Goal: Transaction & Acquisition: Purchase product/service

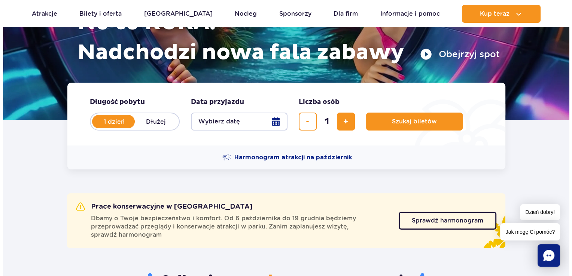
scroll to position [114, 0]
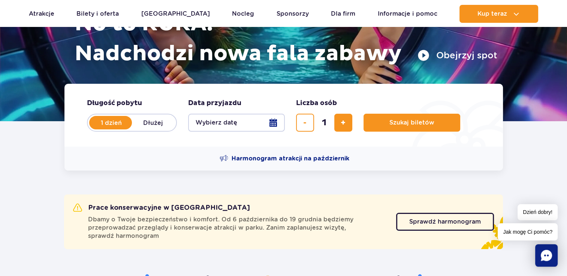
click at [234, 124] on button "Wybierz datę" at bounding box center [236, 123] width 97 height 18
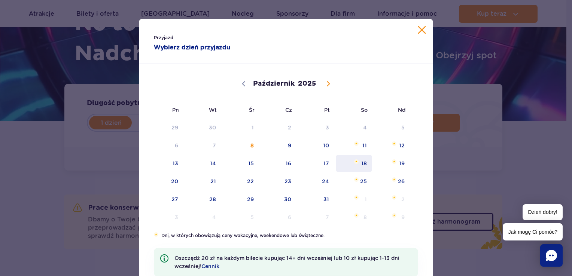
click at [355, 163] on span "Październik 18, 2025" at bounding box center [356, 162] width 4 height 4
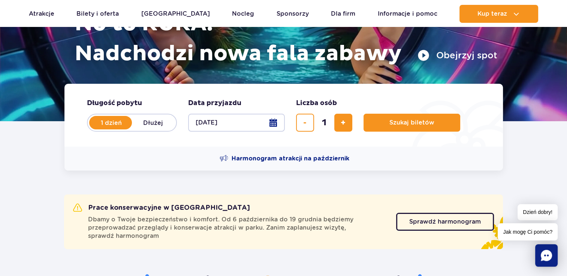
click at [252, 127] on button "[DATE]" at bounding box center [236, 123] width 97 height 18
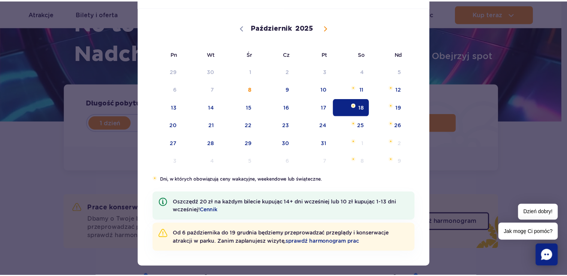
scroll to position [61, 0]
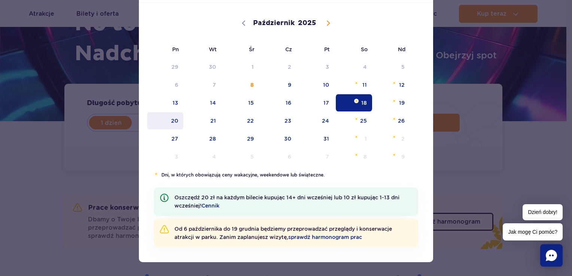
click at [172, 122] on span "20" at bounding box center [165, 120] width 38 height 17
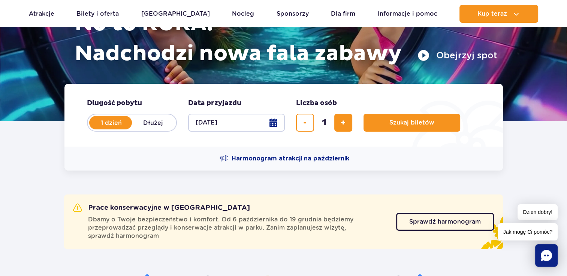
click at [212, 115] on button "[DATE]" at bounding box center [236, 123] width 97 height 18
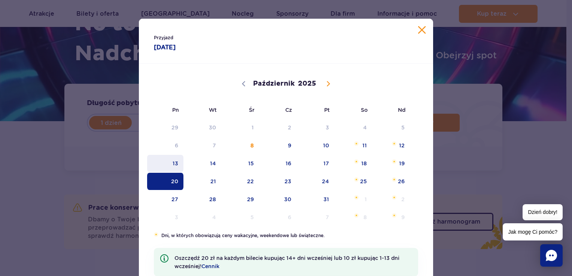
click at [169, 166] on span "13" at bounding box center [165, 163] width 38 height 17
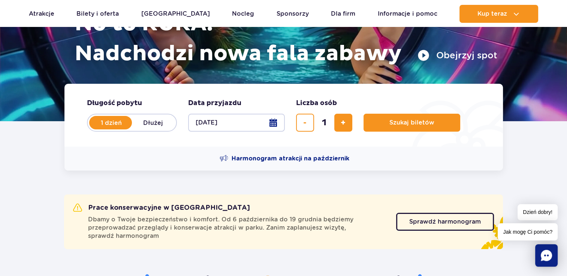
click at [227, 124] on button "[DATE]" at bounding box center [236, 123] width 97 height 18
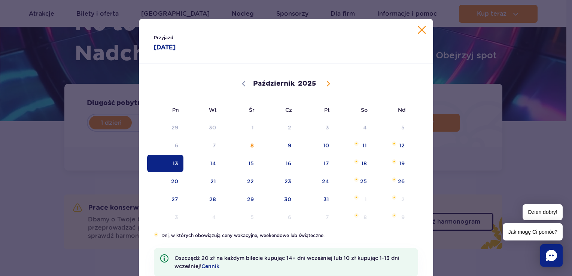
click at [423, 30] on button "Zamknij kalendarz" at bounding box center [421, 29] width 7 height 7
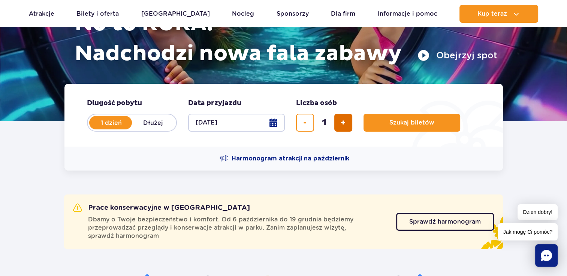
click at [350, 130] on button "dodaj bilet" at bounding box center [343, 123] width 18 height 18
type input "2"
click at [393, 132] on form "Długość pobytu długość pobytu w hero 1 dzień Dłużej Data przyjazdu data przyjaz…" at bounding box center [283, 115] width 438 height 63
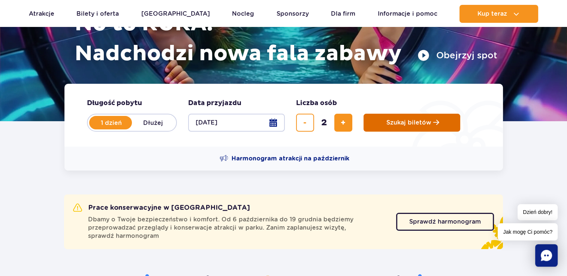
click at [403, 125] on span "Szukaj biletów" at bounding box center [408, 122] width 45 height 7
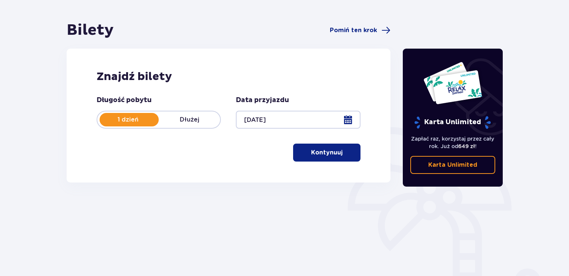
scroll to position [61, 0]
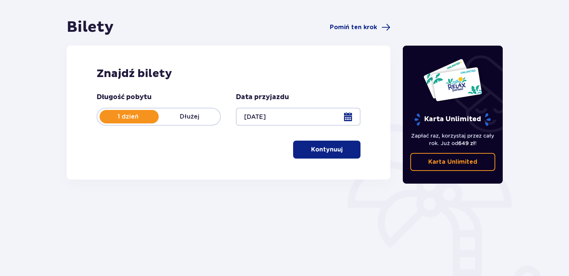
click at [311, 156] on button "Kontynuuj" at bounding box center [326, 150] width 67 height 18
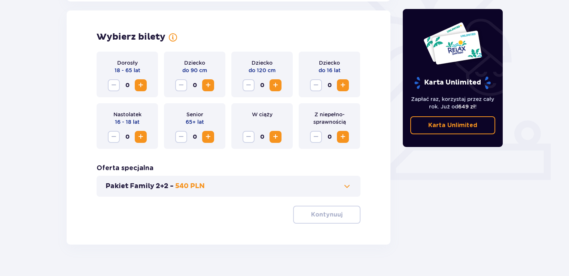
scroll to position [208, 0]
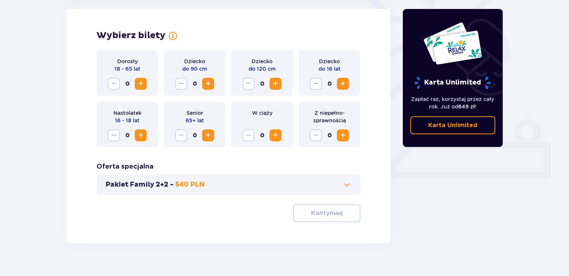
click at [139, 86] on span "Zwiększ" at bounding box center [140, 83] width 9 height 9
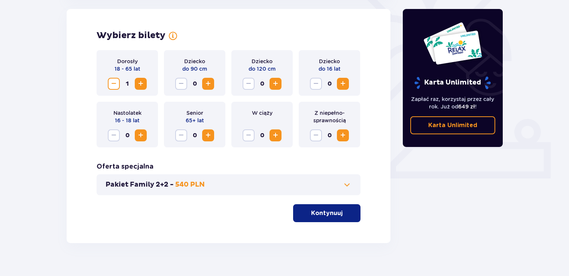
click at [139, 86] on span "Zwiększ" at bounding box center [140, 83] width 9 height 9
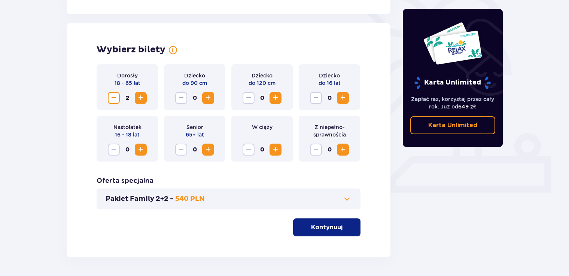
scroll to position [220, 0]
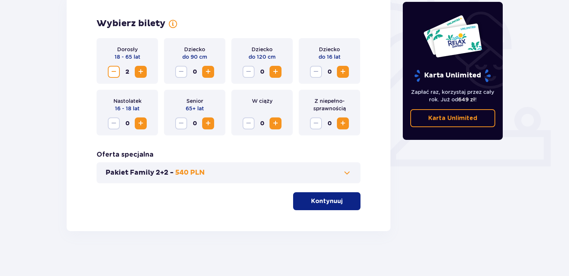
click at [310, 207] on button "Kontynuuj" at bounding box center [326, 202] width 67 height 18
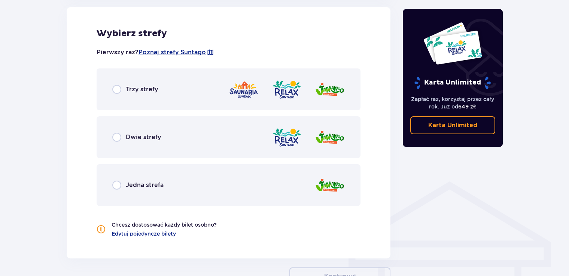
scroll to position [417, 0]
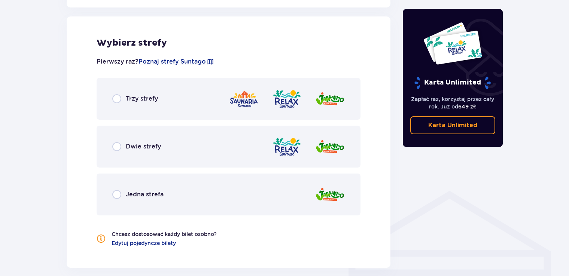
click at [123, 97] on div "Trzy strefy" at bounding box center [135, 98] width 46 height 9
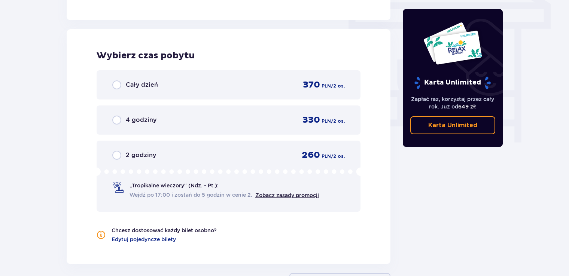
scroll to position [676, 0]
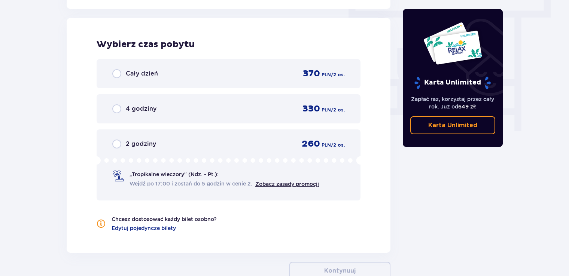
click at [118, 75] on input "radio" at bounding box center [116, 73] width 9 height 9
radio input "true"
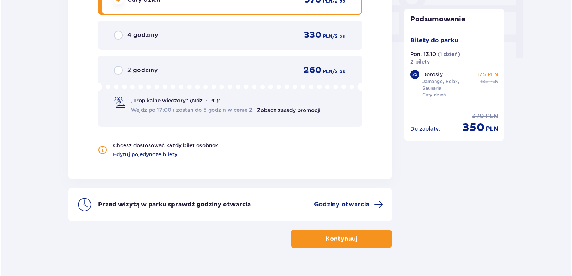
scroll to position [766, 0]
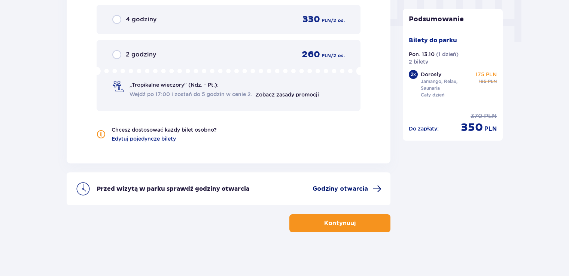
click at [334, 187] on span "Godziny otwarcia" at bounding box center [340, 189] width 55 height 8
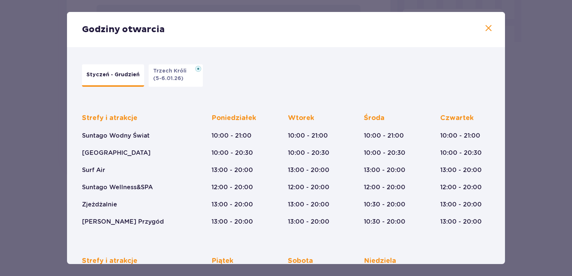
click at [487, 29] on span at bounding box center [488, 28] width 9 height 9
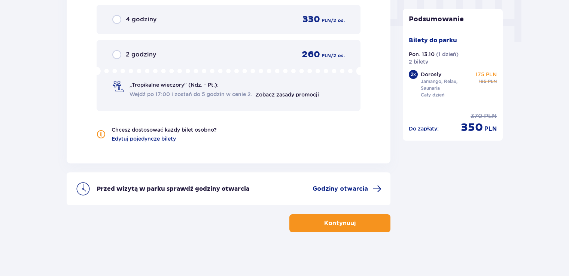
click at [324, 222] on p "Kontynuuj" at bounding box center [339, 223] width 31 height 8
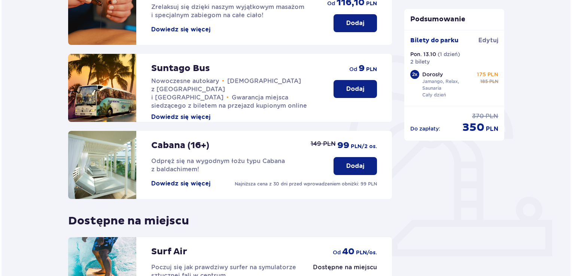
scroll to position [129, 0]
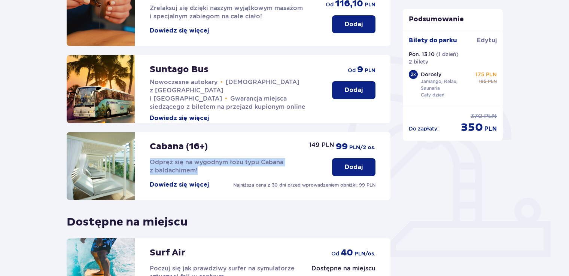
drag, startPoint x: 150, startPoint y: 160, endPoint x: 201, endPoint y: 169, distance: 51.4
click at [201, 169] on p "Odpręż się na wygodnym łożu typu Cabana z baldachimem!" at bounding box center [233, 166] width 167 height 16
drag, startPoint x: 201, startPoint y: 169, endPoint x: 216, endPoint y: 179, distance: 18.7
click at [197, 174] on div at bounding box center [197, 174] width 0 height 0
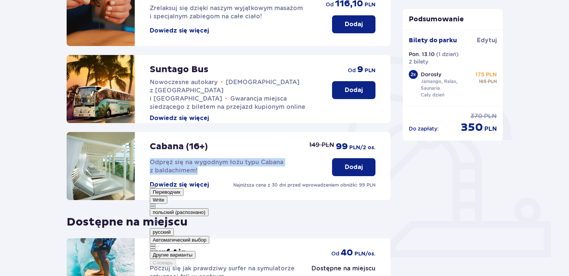
click at [216, 179] on div "Cabana (16+) Odpręż się na wygodnym łożu typu Cabana z baldachimem! Dowiedz się…" at bounding box center [233, 160] width 167 height 57
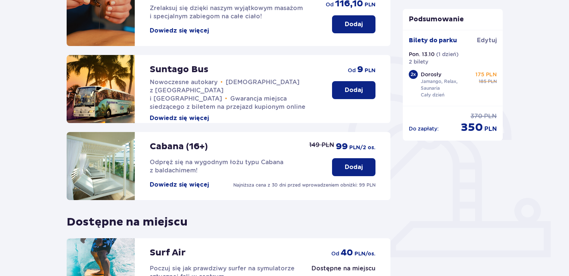
click at [197, 184] on button "Dowiedz się więcej" at bounding box center [179, 185] width 59 height 8
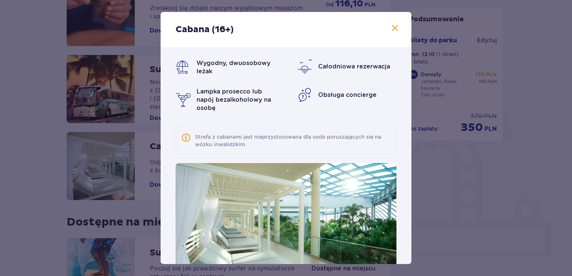
click at [249, 151] on div "Strefa z cabanami jest nieprzystosowana dla osób poruszających się na wózku inw…" at bounding box center [286, 140] width 221 height 27
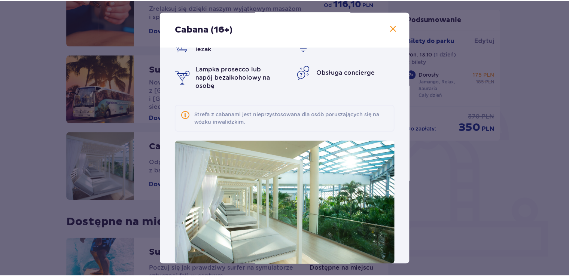
scroll to position [36, 0]
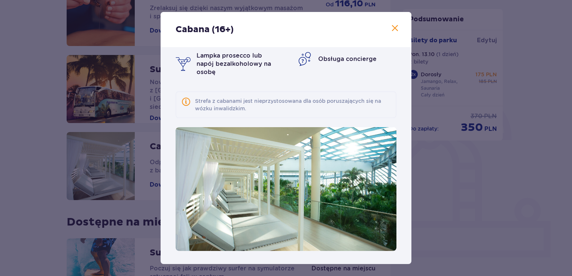
click at [420, 188] on div "Cabana (16+) Wygodny, dwuosobowy leżak Całodniowa rezerwacja Lampka prosecco lu…" at bounding box center [286, 138] width 572 height 276
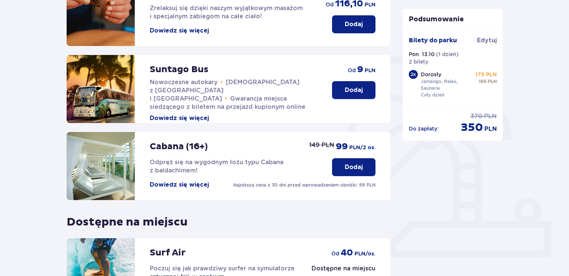
click at [348, 93] on p "Dodaj" at bounding box center [354, 90] width 18 height 8
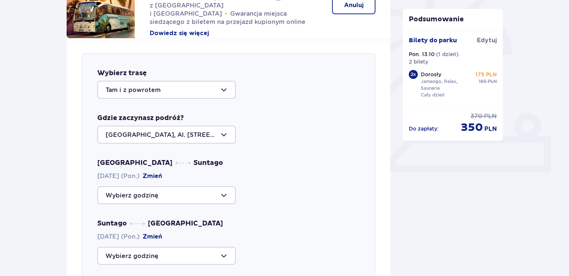
scroll to position [212, 0]
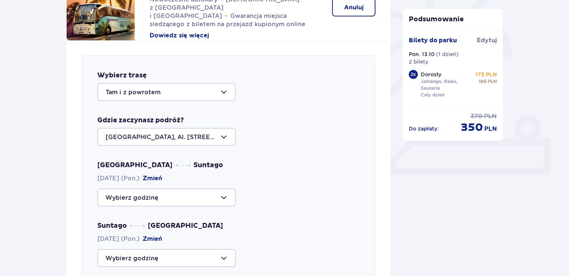
click at [211, 94] on div at bounding box center [166, 92] width 139 height 18
click at [264, 151] on div "Wybierz trasę Tam i z powrotem Gdzie zaczynasz podróż? Warszawa, Al. Jerozolims…" at bounding box center [229, 209] width 294 height 309
click at [202, 136] on div at bounding box center [166, 137] width 139 height 18
click at [254, 175] on div "Warszawa Suntago 13.10.2025 (Pon.) Zmień" at bounding box center [228, 184] width 263 height 46
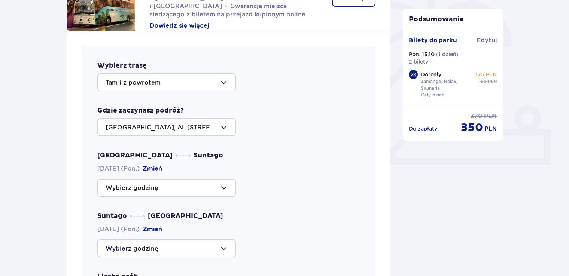
scroll to position [224, 0]
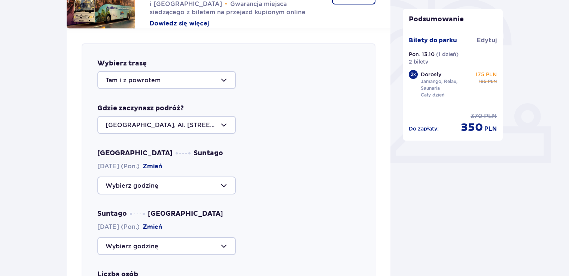
click at [212, 127] on div at bounding box center [166, 125] width 139 height 18
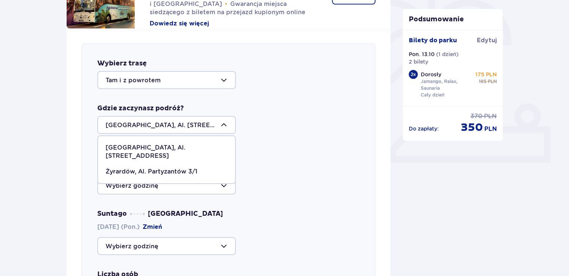
click at [212, 127] on div at bounding box center [166, 125] width 139 height 18
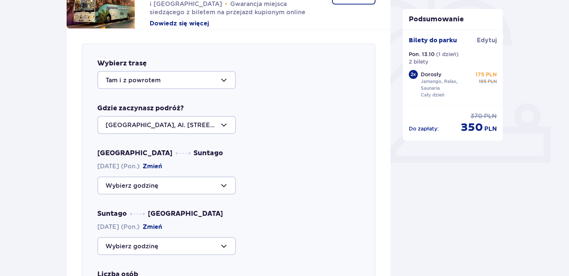
click at [224, 122] on div at bounding box center [166, 125] width 139 height 18
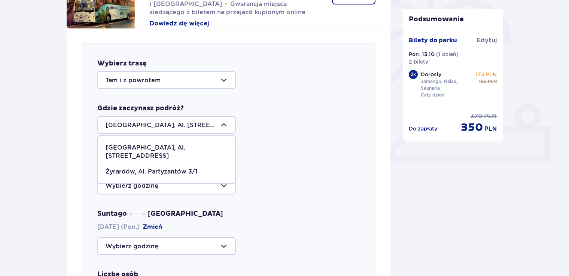
click at [224, 122] on div at bounding box center [166, 125] width 139 height 18
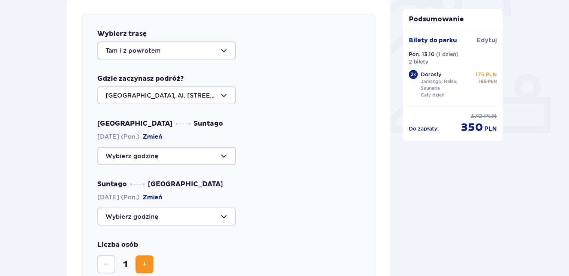
scroll to position [254, 0]
click at [215, 159] on div at bounding box center [166, 156] width 139 height 18
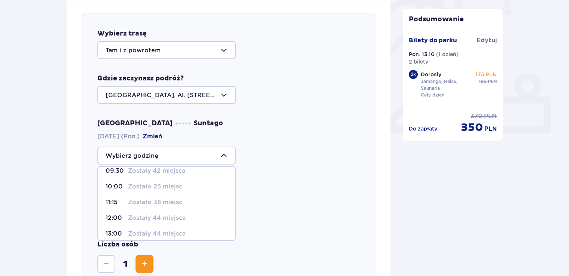
scroll to position [24, 0]
click at [143, 203] on p "Zostało 38 miejsc" at bounding box center [155, 202] width 54 height 8
type input "11:15"
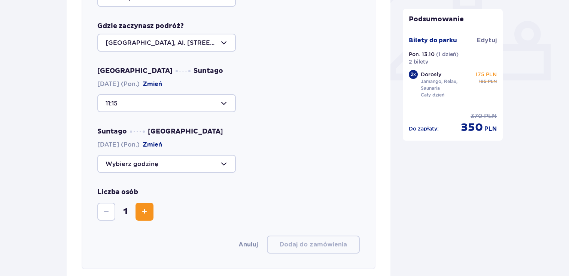
scroll to position [307, 0]
click at [204, 163] on div at bounding box center [166, 164] width 139 height 18
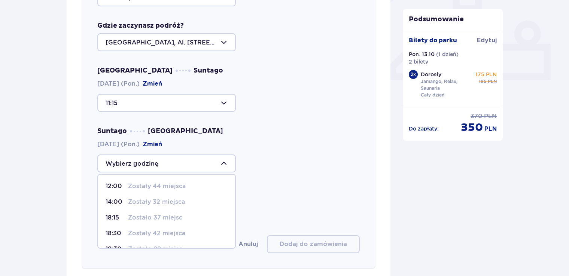
scroll to position [43, 0]
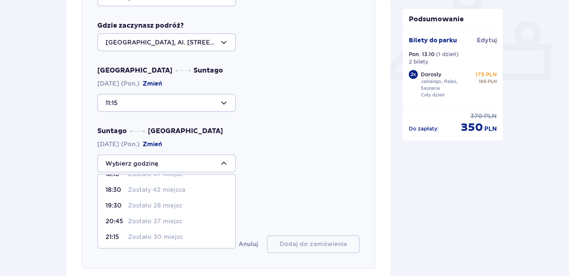
click at [151, 239] on p "Zostało 30 miejsc" at bounding box center [155, 237] width 55 height 8
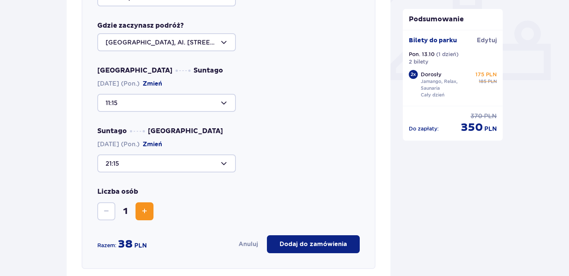
click at [149, 208] on button "Zwiększ" at bounding box center [145, 212] width 18 height 18
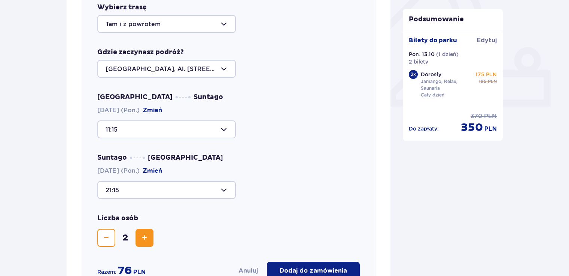
scroll to position [281, 0]
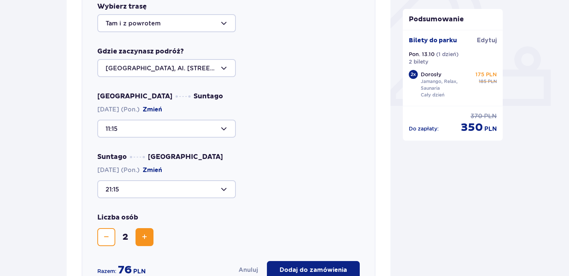
drag, startPoint x: 278, startPoint y: 156, endPoint x: 262, endPoint y: 135, distance: 26.1
click at [262, 135] on div "11:15" at bounding box center [228, 129] width 263 height 18
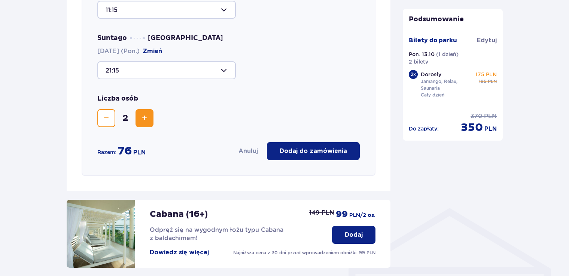
scroll to position [421, 0]
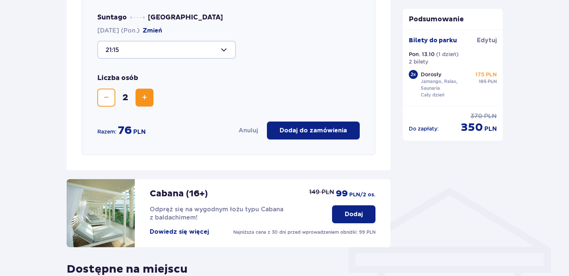
click at [114, 96] on button "Zmniejsz" at bounding box center [106, 98] width 18 height 18
click at [149, 96] on button "Zwiększ" at bounding box center [145, 98] width 18 height 18
click at [107, 95] on span "Zmniejsz" at bounding box center [106, 97] width 9 height 9
click at [163, 54] on div at bounding box center [166, 50] width 139 height 18
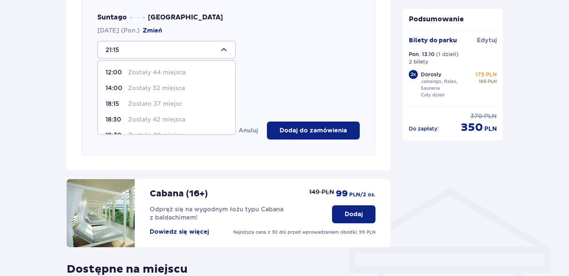
scroll to position [43, 0]
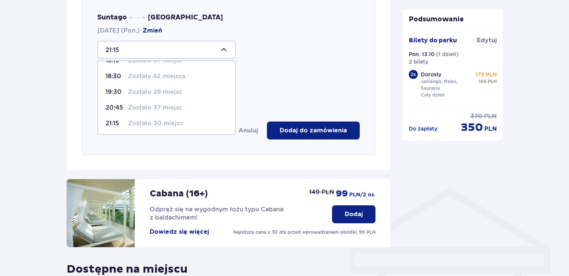
click at [168, 109] on p "Zostało 37 miejsc" at bounding box center [155, 108] width 54 height 8
type input "20:45"
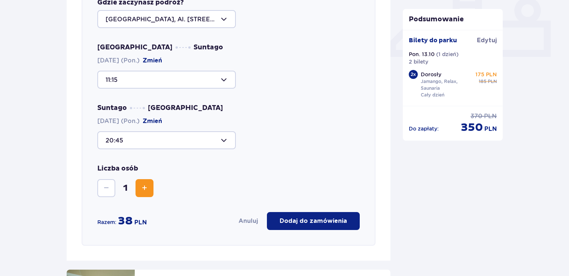
scroll to position [272, 0]
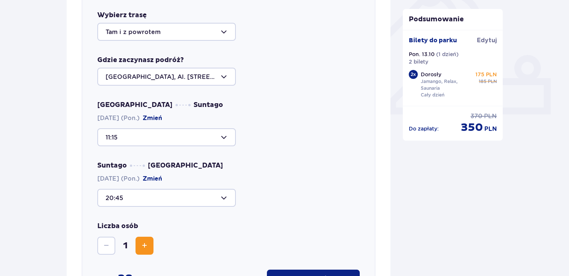
click at [189, 131] on div at bounding box center [166, 137] width 139 height 18
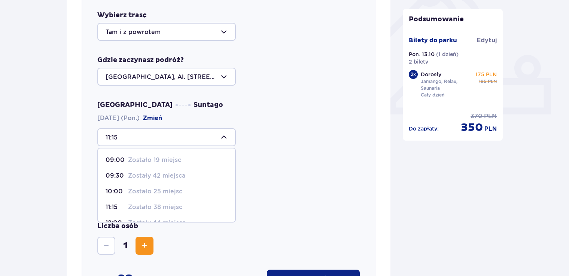
scroll to position [75, 0]
click at [182, 192] on p "Zostały 44 miejsca" at bounding box center [157, 195] width 58 height 8
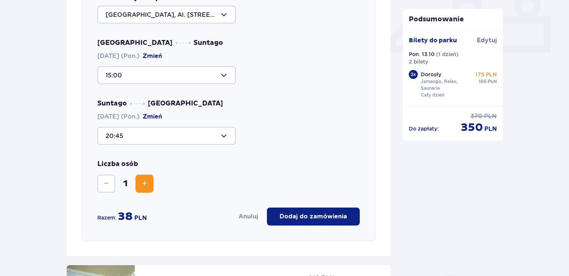
scroll to position [338, 0]
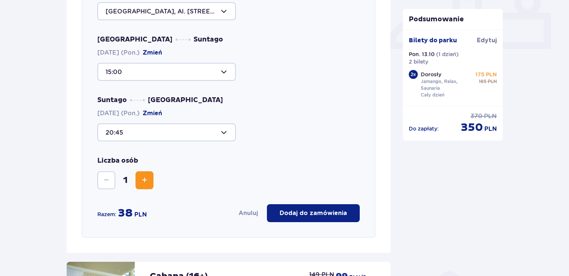
click at [207, 68] on div at bounding box center [166, 72] width 139 height 18
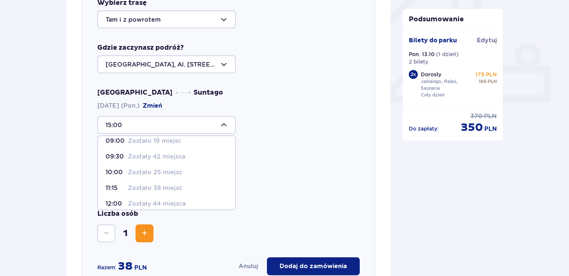
scroll to position [6, 0]
click at [171, 187] on p "Zostało 38 miejsc" at bounding box center [155, 189] width 54 height 8
type input "11:15"
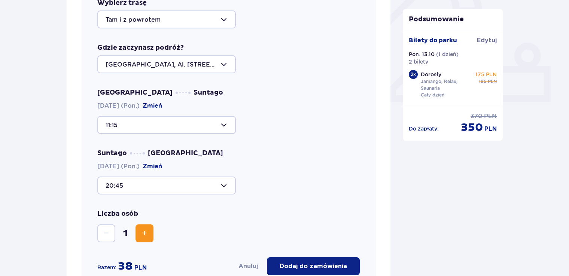
click at [174, 187] on div at bounding box center [166, 186] width 139 height 18
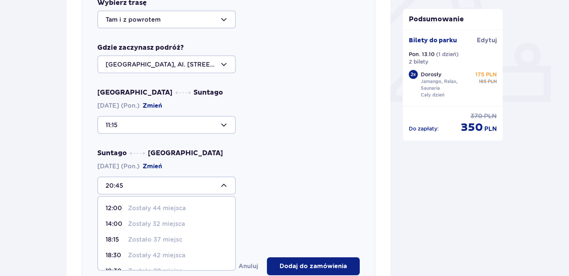
scroll to position [43, 0]
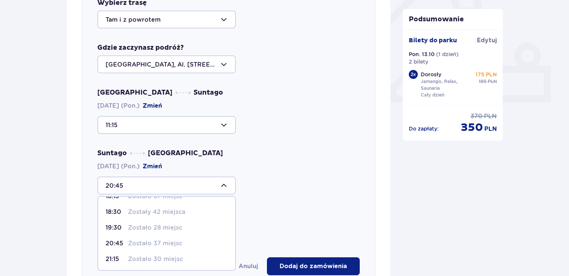
click at [163, 257] on p "Zostało 30 miejsc" at bounding box center [155, 259] width 55 height 8
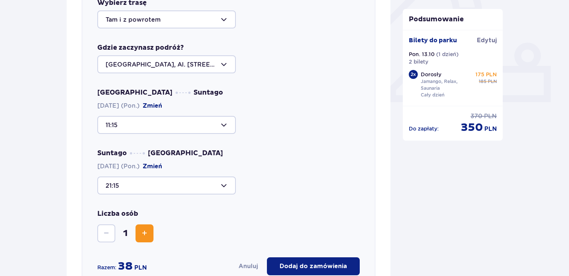
click at [148, 240] on button "Zwiększ" at bounding box center [145, 234] width 18 height 18
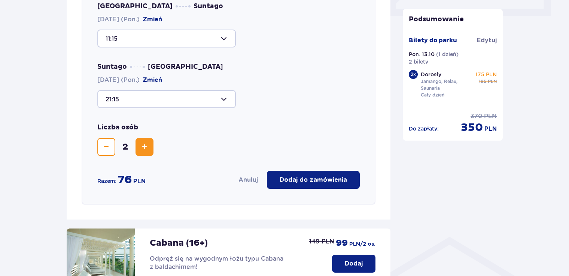
scroll to position [373, 0]
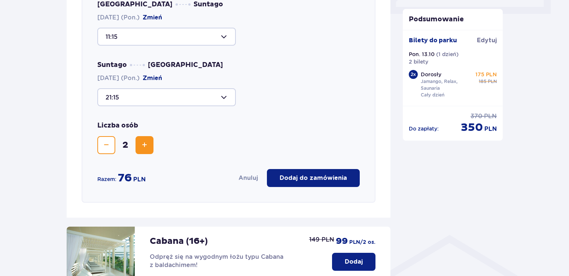
click at [213, 103] on div at bounding box center [166, 97] width 139 height 18
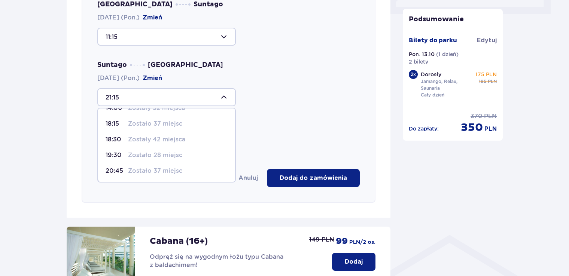
scroll to position [43, 0]
click at [168, 155] on p "Zostało 37 miejsc" at bounding box center [155, 155] width 54 height 8
type input "20:45"
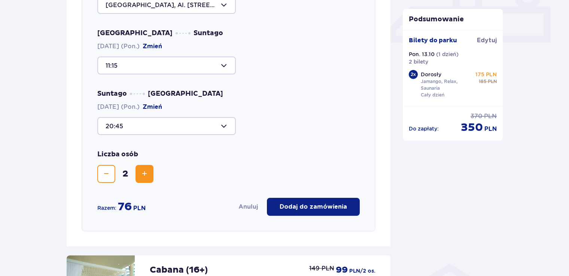
scroll to position [353, 0]
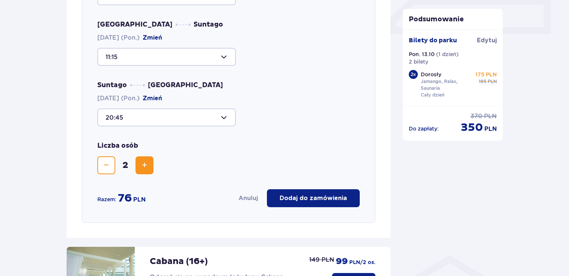
click at [306, 197] on p "Dodaj do zamówienia" at bounding box center [313, 198] width 67 height 8
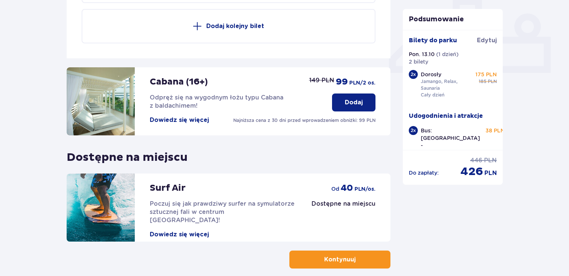
scroll to position [351, 0]
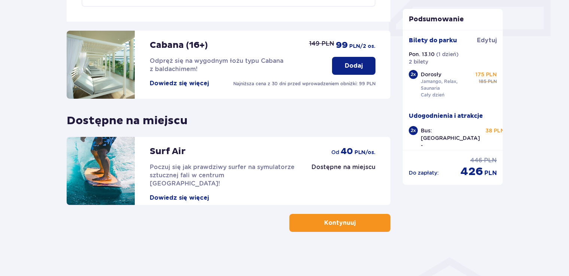
click at [327, 224] on p "Kontynuuj" at bounding box center [339, 223] width 31 height 8
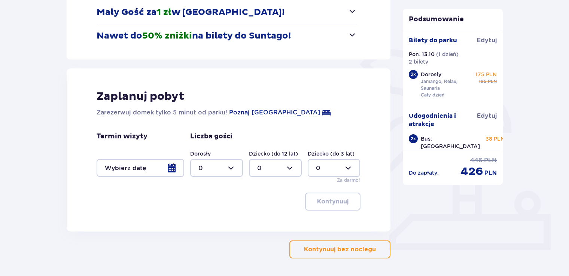
scroll to position [163, 0]
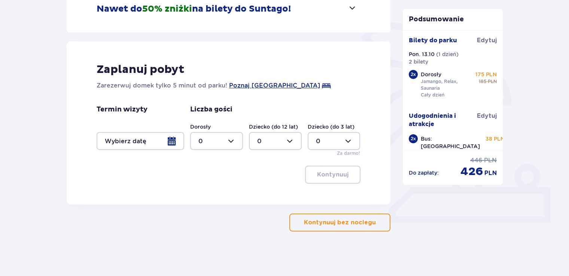
click at [304, 222] on p "Kontynuuj bez noclegu" at bounding box center [340, 223] width 72 height 8
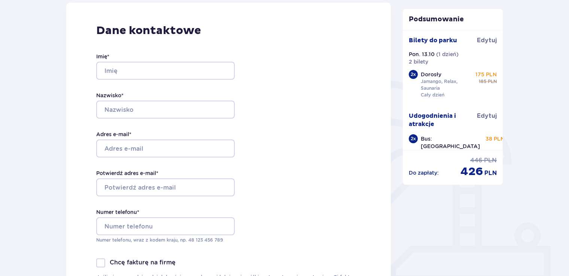
scroll to position [105, 0]
click at [194, 67] on input "Imię *" at bounding box center [165, 70] width 139 height 18
type input "Vladyslav"
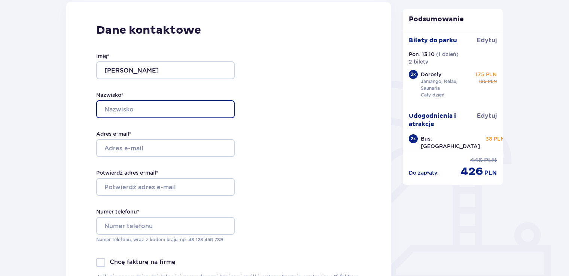
type input "Khoma"
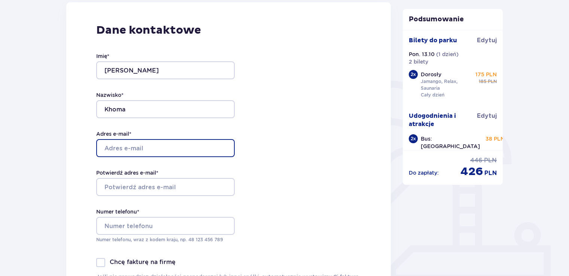
type input "vladkhoma4@gmail.com"
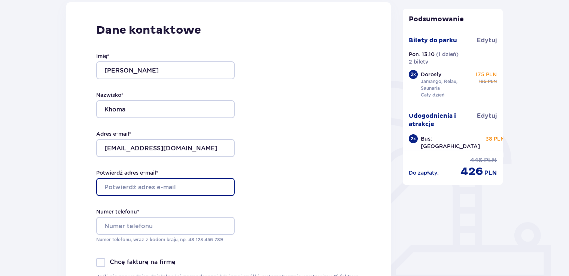
type input "vladkhoma4@gmail.com"
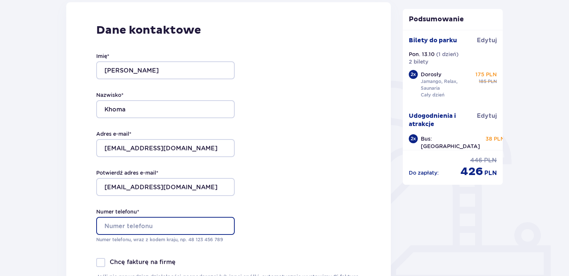
type input "730361356"
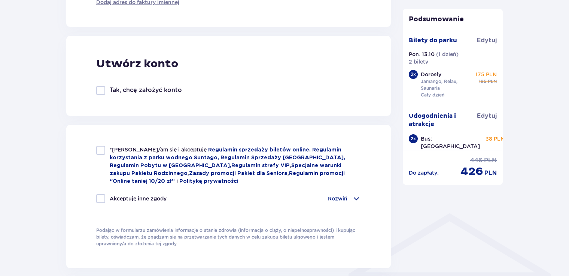
scroll to position [396, 0]
click at [104, 151] on div at bounding box center [100, 149] width 9 height 9
checkbox input "true"
click at [349, 197] on div "Rozwiń" at bounding box center [344, 198] width 33 height 9
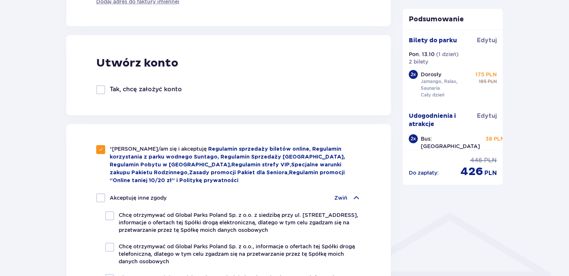
click at [349, 197] on div "Zwiń" at bounding box center [347, 198] width 27 height 9
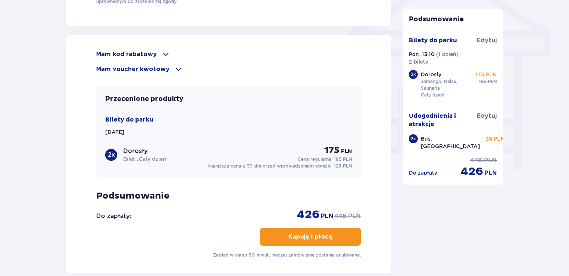
scroll to position [638, 0]
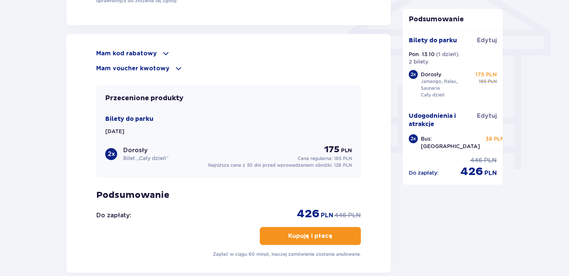
click at [161, 50] on span at bounding box center [165, 53] width 9 height 9
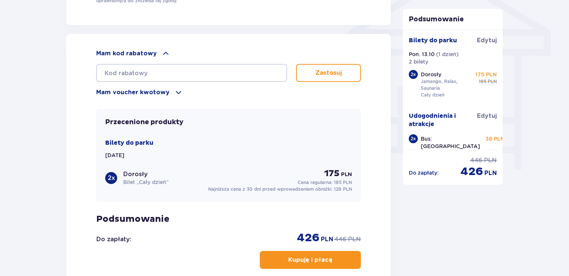
click at [161, 50] on span at bounding box center [165, 53] width 9 height 9
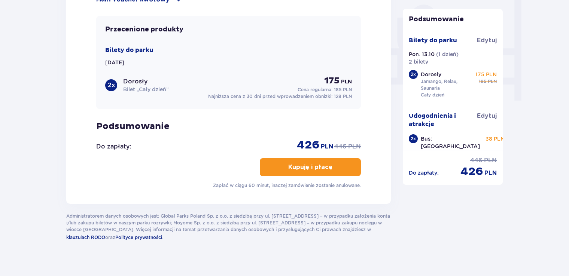
scroll to position [710, 0]
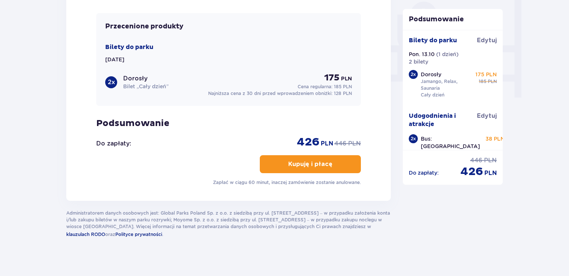
click at [291, 167] on button "Kupuję i płacę" at bounding box center [310, 164] width 101 height 18
